Goal: Find specific page/section: Find specific page/section

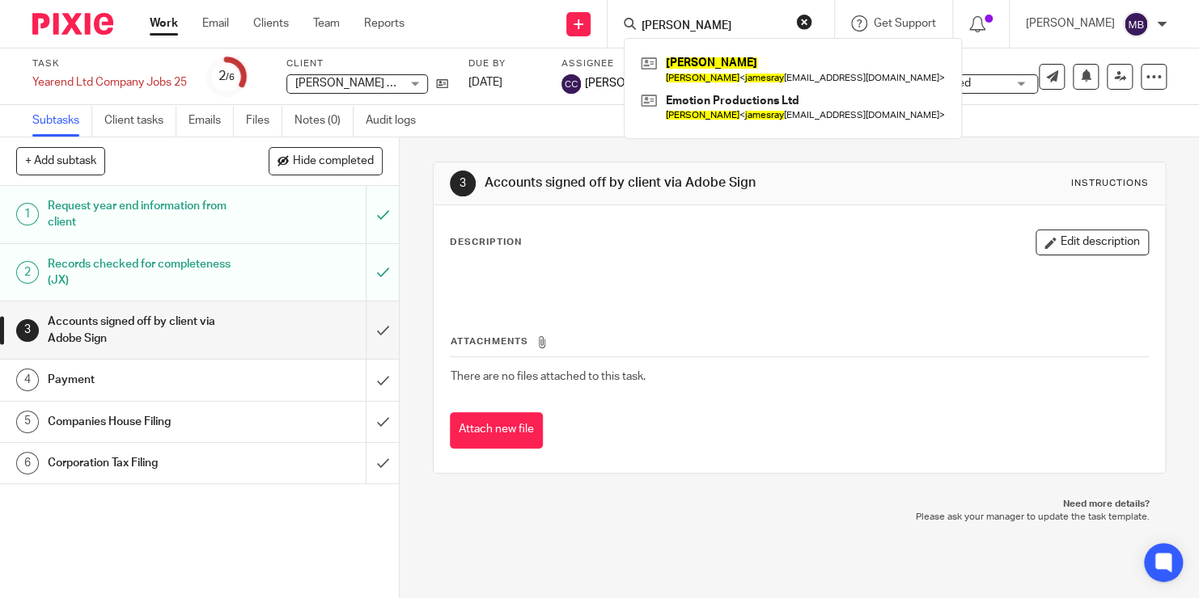
drag, startPoint x: 719, startPoint y: 29, endPoint x: 614, endPoint y: 14, distance: 106.3
click at [614, 14] on div "Send new email Create task Add client James ray JAMES RAY James Ray < jamesray …" at bounding box center [814, 24] width 770 height 48
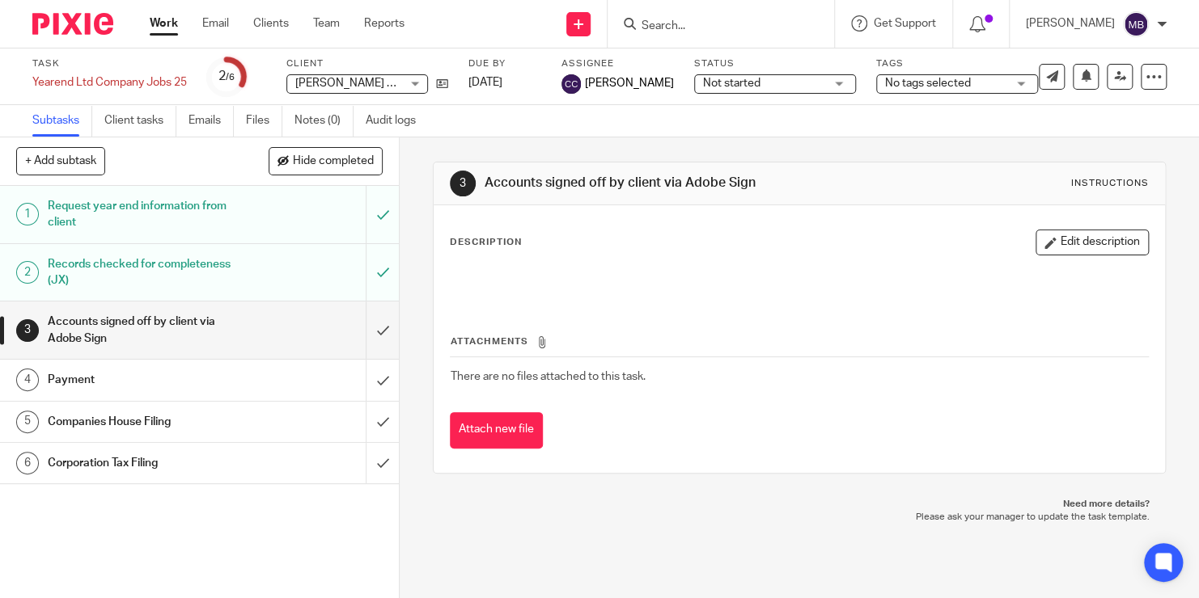
click at [686, 23] on input "Search" at bounding box center [713, 26] width 146 height 15
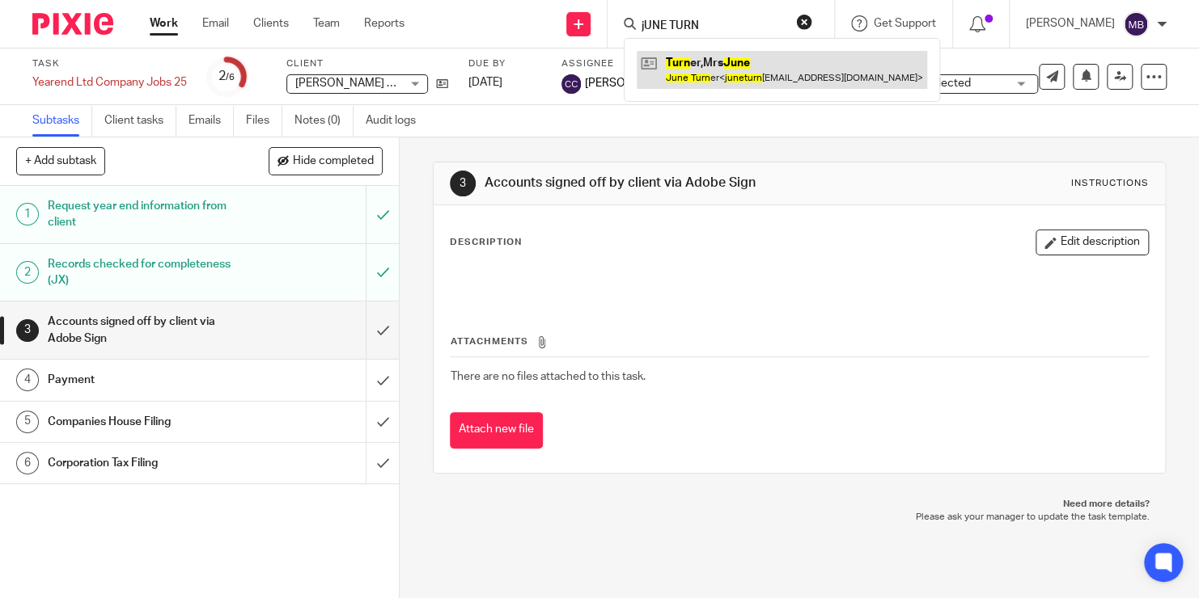
type input "jUNE TURN"
click at [700, 57] on link at bounding box center [781, 69] width 290 height 37
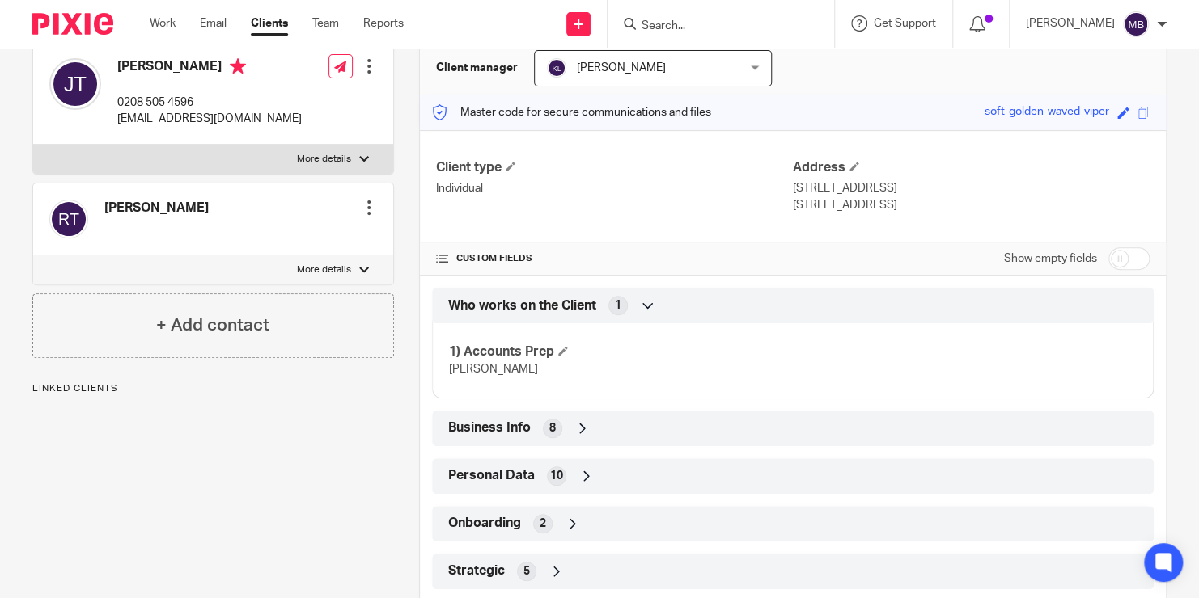
scroll to position [165, 0]
